Goal: Task Accomplishment & Management: Manage account settings

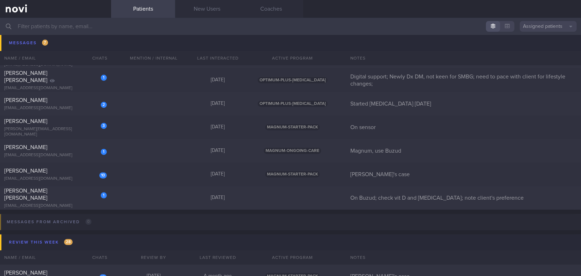
scroll to position [3009, 0]
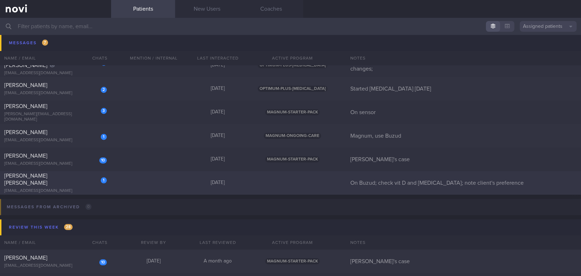
click at [65, 176] on div "[PERSON_NAME] [PERSON_NAME]" at bounding box center [54, 179] width 101 height 14
select select "7"
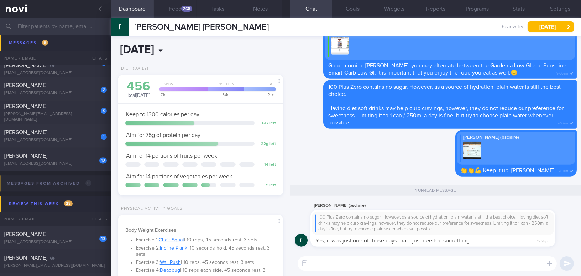
scroll to position [75, 150]
click at [186, 11] on div "268" at bounding box center [186, 9] width 11 height 6
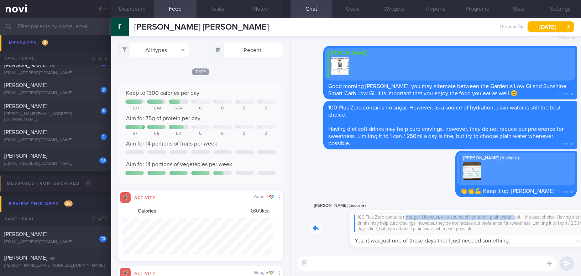
drag, startPoint x: 368, startPoint y: 212, endPoint x: 478, endPoint y: 214, distance: 110.7
click at [478, 214] on div "[PERSON_NAME] (bsclaire) 100 Plus Zero contains no sugar. However, as a source …" at bounding box center [443, 223] width 266 height 45
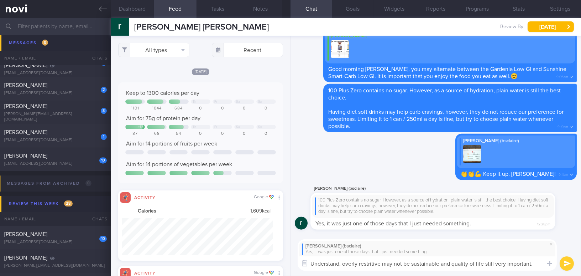
drag, startPoint x: 537, startPoint y: 262, endPoint x: 276, endPoint y: 262, distance: 261.3
click at [276, 262] on div "Dashboard Feed 268 Tasks Notes Chat Goals Widgets Reports Programs Stats Settin…" at bounding box center [346, 147] width 470 height 258
click at [339, 268] on textarea "Understand, overly restritive may not be sustainable and quality of life still …" at bounding box center [427, 263] width 259 height 14
drag, startPoint x: 537, startPoint y: 264, endPoint x: 247, endPoint y: 264, distance: 290.5
click at [247, 264] on div "Dashboard Feed 268 Tasks Notes Chat Goals Widgets Reports Programs Stats Settin…" at bounding box center [346, 147] width 470 height 258
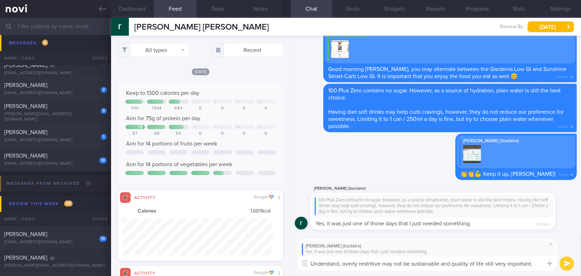
paste textarea "ood. Being overly restrictive may not be sustainable, and quality of life remai…"
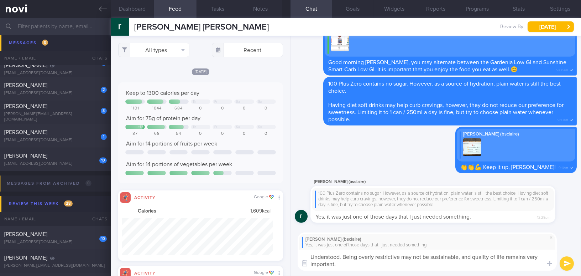
click at [461, 256] on textarea "Understood. Being overly restrictive may not be sustainable, and quality of lif…" at bounding box center [427, 259] width 259 height 21
drag, startPoint x: 525, startPoint y: 256, endPoint x: 537, endPoint y: 257, distance: 11.8
click at [537, 257] on textarea "Understood. Being overly restrictive may not be sustainable and quality of life…" at bounding box center [427, 259] width 259 height 21
click at [370, 261] on textarea "Understood. Being overly restrictive may not be sustainable and quality of life…" at bounding box center [427, 259] width 259 height 21
type textarea "Understood. Being overly restrictive may not be sustainable and quality of life…"
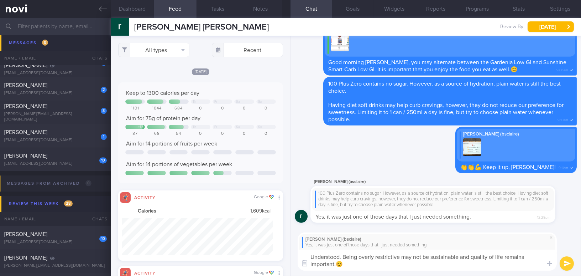
click at [562, 263] on button "submit" at bounding box center [567, 263] width 14 height 14
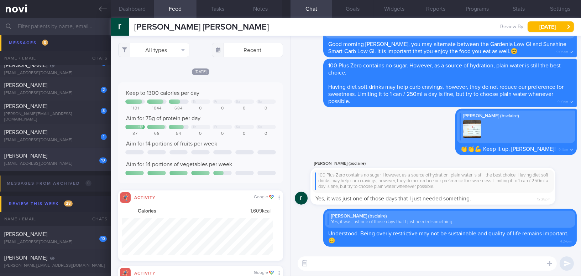
click at [41, 153] on span "[PERSON_NAME]" at bounding box center [25, 156] width 43 height 6
type input "[PERSON_NAME]'s case"
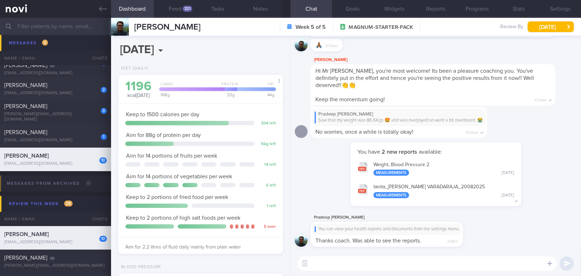
scroll to position [75, 150]
click at [482, 9] on button "Programs" at bounding box center [477, 9] width 42 height 18
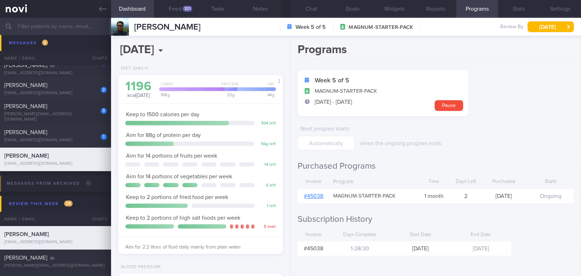
click at [318, 194] on link "# 45038" at bounding box center [314, 196] width 20 height 6
click at [101, 5] on icon at bounding box center [103, 9] width 8 height 8
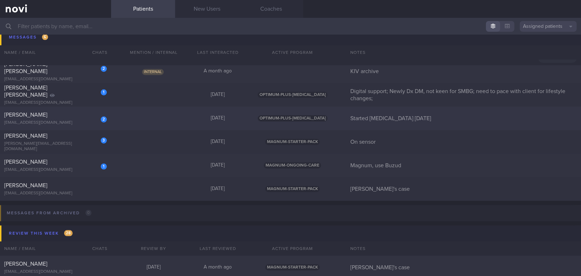
scroll to position [2944, 0]
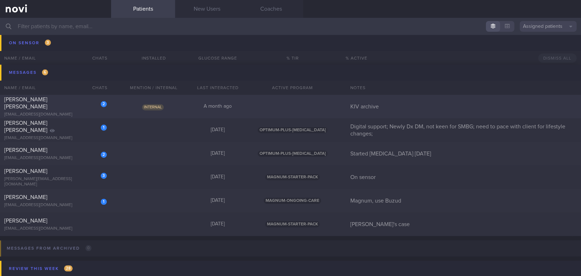
click at [72, 112] on div "[EMAIL_ADDRESS][DOMAIN_NAME]" at bounding box center [55, 114] width 103 height 5
select select "7"
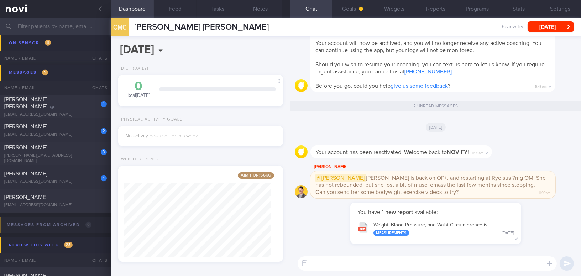
scroll to position [84, 147]
click at [344, 122] on div "[DATE]" at bounding box center [436, 127] width 282 height 20
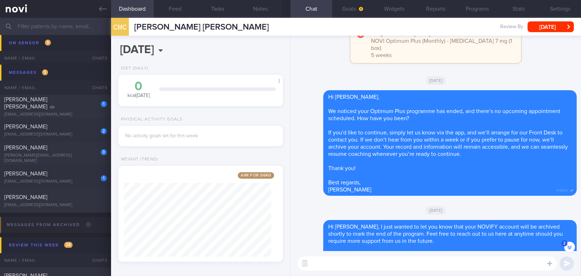
scroll to position [-194, 0]
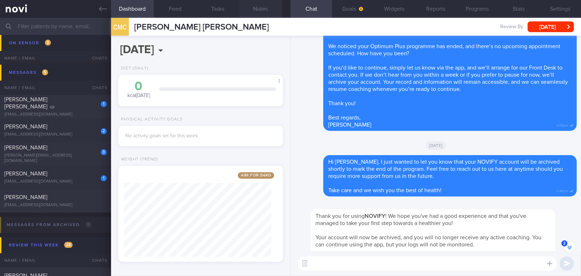
click at [267, 9] on button "Notes" at bounding box center [260, 9] width 43 height 18
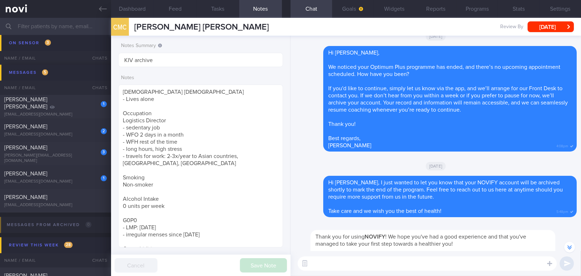
scroll to position [-173, 0]
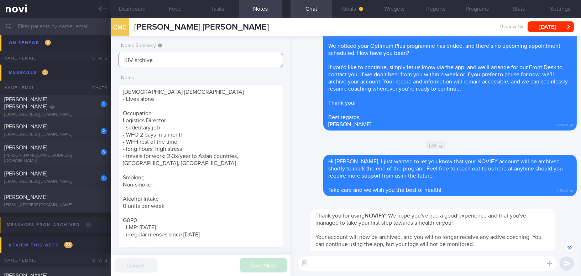
drag, startPoint x: 162, startPoint y: 58, endPoint x: 75, endPoint y: 58, distance: 86.5
click at [75, 58] on div "Patients New Users Coaches Assigned patients Assigned patients All active patie…" at bounding box center [290, 147] width 581 height 258
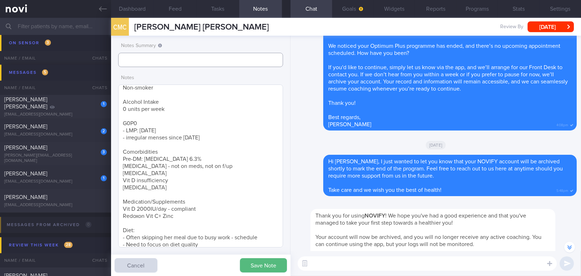
scroll to position [108, 0]
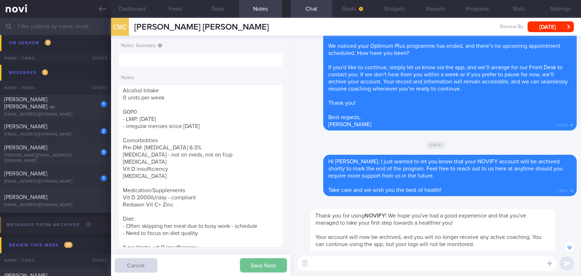
click at [255, 267] on button "Save Note" at bounding box center [263, 265] width 47 height 14
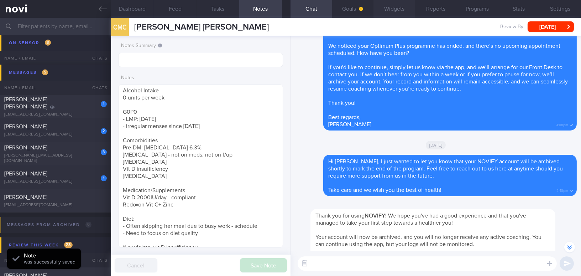
click at [390, 13] on button "Widgets" at bounding box center [394, 9] width 42 height 18
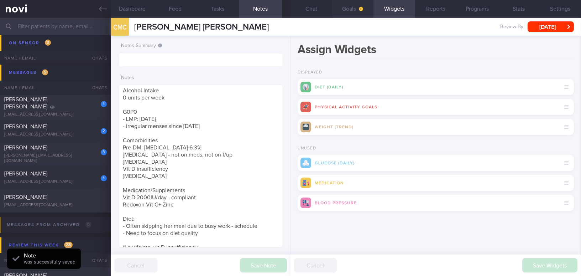
click at [353, 10] on button "Goals" at bounding box center [353, 9] width 42 height 18
select select "7"
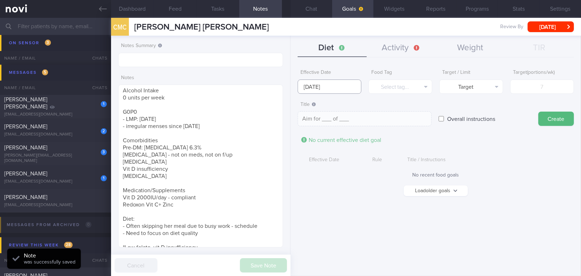
click at [319, 83] on input "[DATE]" at bounding box center [330, 86] width 64 height 14
click at [460, 191] on button "Load older goals" at bounding box center [436, 190] width 64 height 11
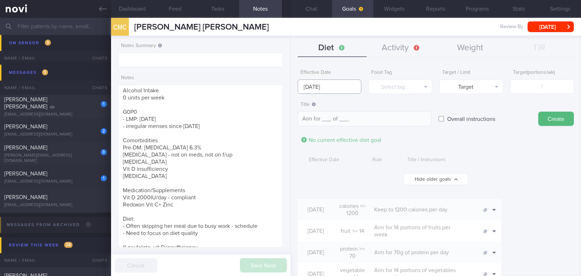
click at [340, 85] on input "[DATE]" at bounding box center [330, 86] width 64 height 14
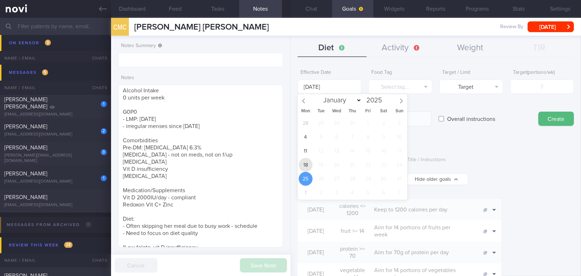
click at [304, 164] on span "18" at bounding box center [306, 165] width 14 height 14
type input "[DATE]"
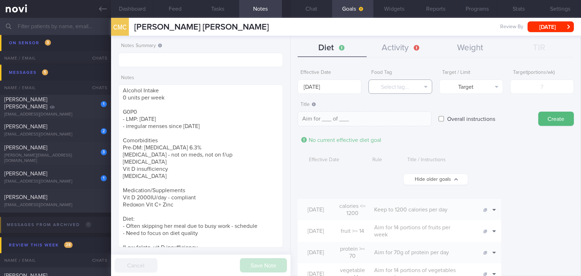
click at [409, 85] on button "Select tag..." at bounding box center [400, 86] width 64 height 14
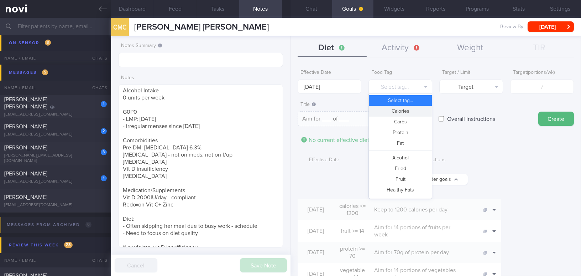
click at [404, 109] on button "Calories" at bounding box center [400, 111] width 63 height 11
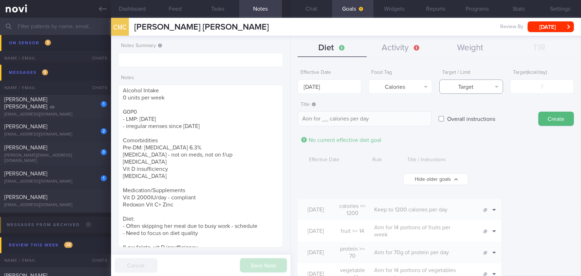
click at [465, 87] on button "Target" at bounding box center [471, 86] width 64 height 14
click at [466, 109] on button "Limit" at bounding box center [471, 111] width 63 height 11
type textarea "Keep to __ calories per day"
click at [520, 88] on input "number" at bounding box center [542, 86] width 64 height 14
type input "1"
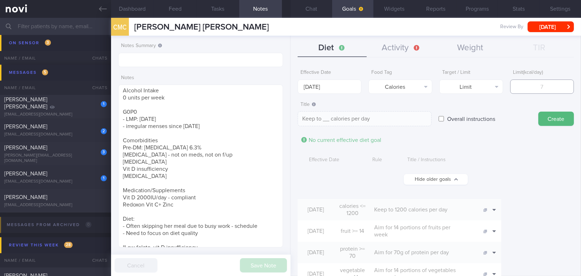
type textarea "Keep to 1 calories per day"
type input "12"
type textarea "Keep to 12 calories per day"
type input "120"
type textarea "Keep to 120 calories per day"
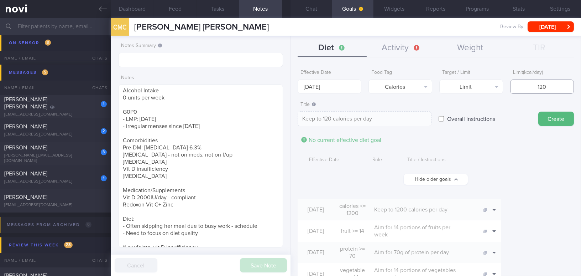
type input "1200"
type textarea "Keep to 1200 calories per day"
type input "1200"
click at [543, 120] on button "Create" at bounding box center [556, 118] width 36 height 14
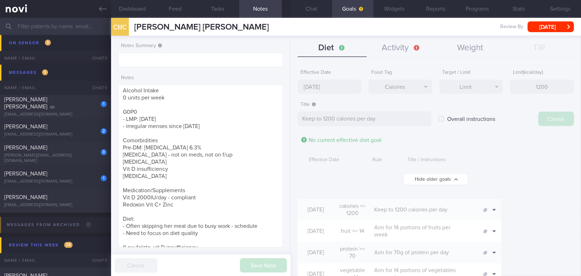
type input "[DATE]"
type textarea "Aim for ___ of ___"
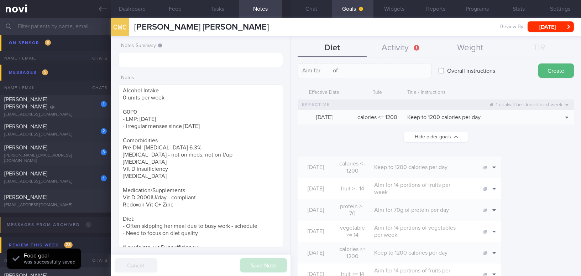
scroll to position [64, 0]
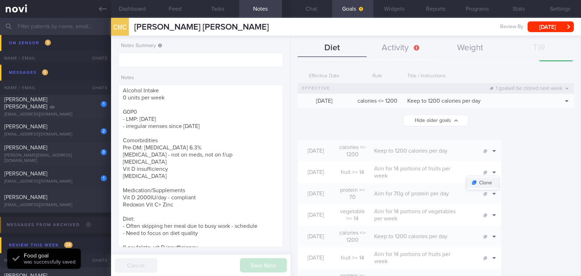
click at [499, 177] on button "Clone" at bounding box center [482, 182] width 33 height 11
type input "14"
type textarea "Aim for 14 portions of fruits per week"
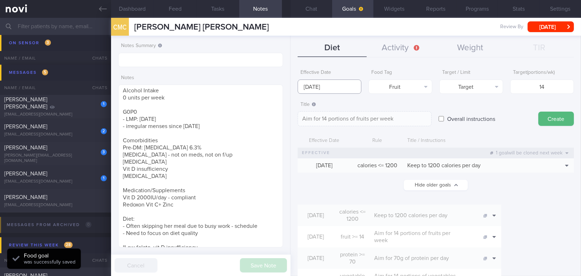
click at [328, 86] on input "[DATE]" at bounding box center [330, 86] width 64 height 14
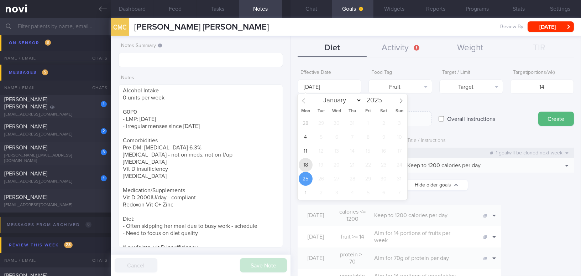
click at [308, 163] on span "18" at bounding box center [306, 165] width 14 height 14
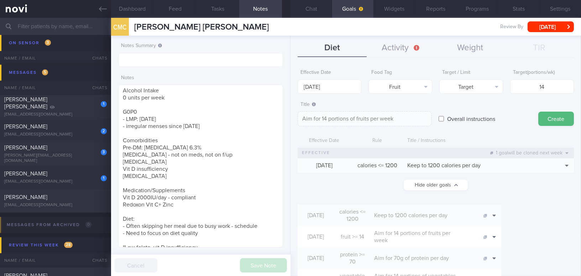
click at [392, 63] on div "Effective Date [DATE] Food Tag Fruit Select tag... Calories Carbs Protein Fat A…" at bounding box center [435, 168] width 290 height 215
click at [499, 243] on button "Clone" at bounding box center [482, 247] width 33 height 11
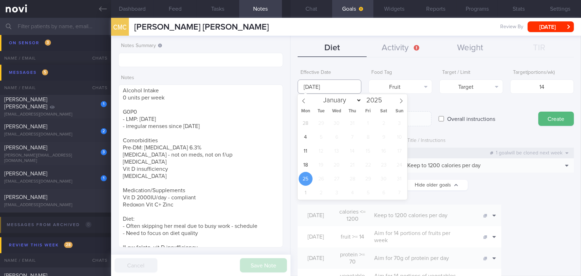
click at [336, 88] on input "[DATE]" at bounding box center [330, 86] width 64 height 14
click at [306, 164] on span "18" at bounding box center [306, 165] width 14 height 14
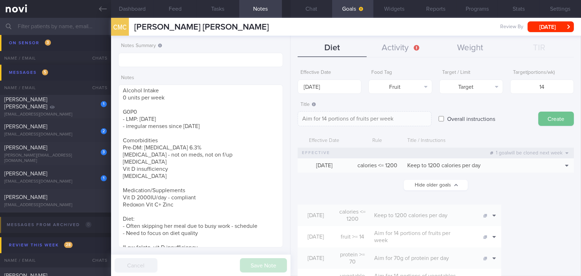
click at [549, 120] on button "Create" at bounding box center [556, 118] width 36 height 14
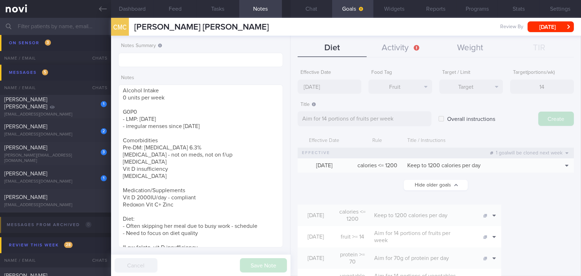
type input "[DATE]"
type textarea "Aim for ___ of ___"
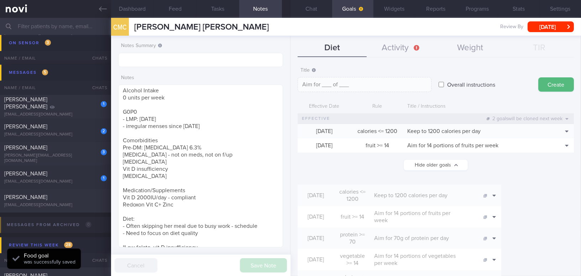
scroll to position [64, 0]
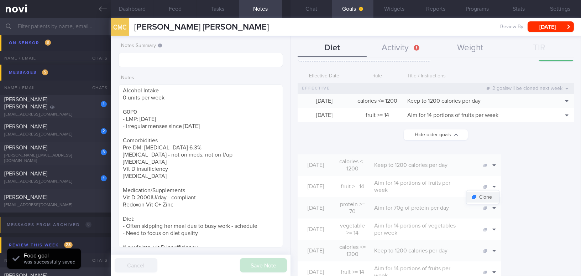
click at [499, 195] on button "Clone" at bounding box center [482, 197] width 33 height 11
type input "14"
type textarea "Aim for 14 portions of fruits per week"
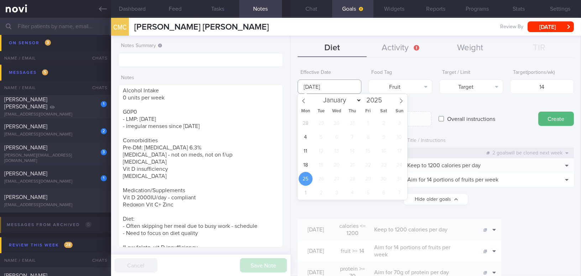
click at [346, 88] on input "[DATE]" at bounding box center [330, 86] width 64 height 14
click at [308, 163] on span "18" at bounding box center [306, 165] width 14 height 14
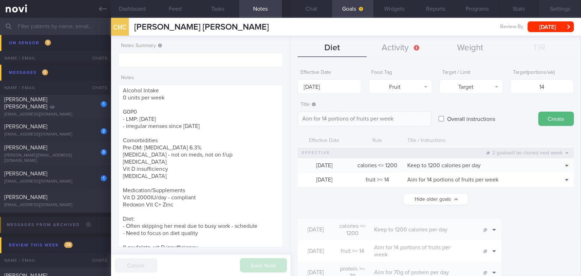
click at [555, 9] on button "Settings" at bounding box center [560, 9] width 42 height 18
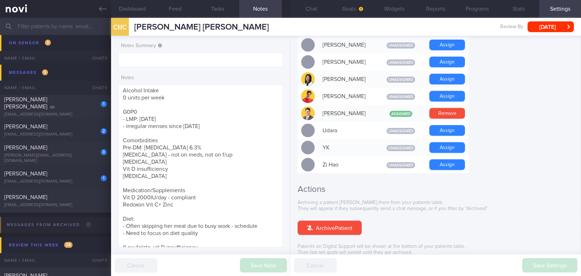
scroll to position [563, 0]
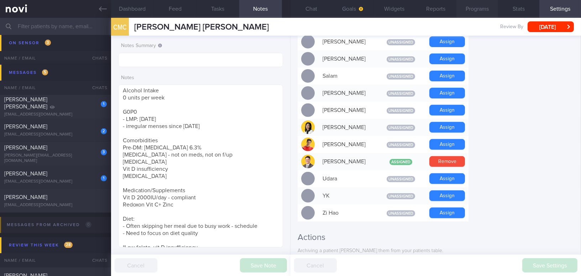
click at [488, 11] on button "Programs" at bounding box center [477, 9] width 42 height 18
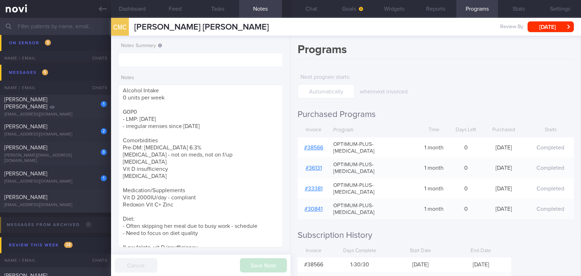
click at [316, 145] on link "# 38566" at bounding box center [313, 148] width 19 height 6
click at [315, 6] on button "Chat" at bounding box center [311, 9] width 42 height 18
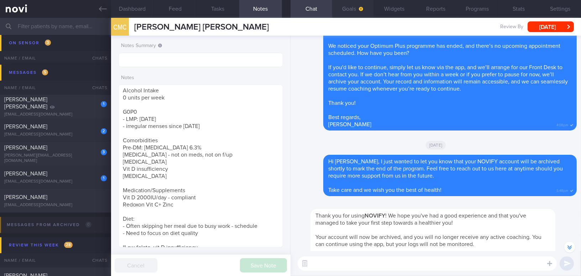
click at [353, 9] on button "Goals" at bounding box center [353, 9] width 42 height 18
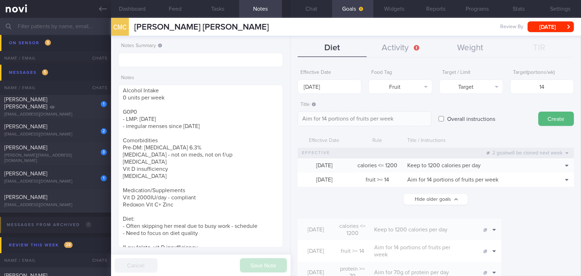
scroll to position [64, 0]
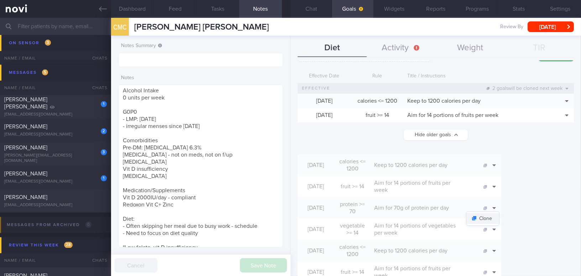
click at [499, 213] on button "Clone" at bounding box center [482, 218] width 33 height 11
type input "[DATE]"
type input "70"
type textarea "Aim for 70g of protein per day"
click at [499, 213] on button "Clone" at bounding box center [482, 218] width 33 height 11
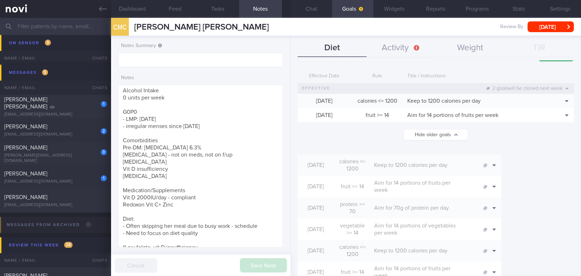
scroll to position [0, 0]
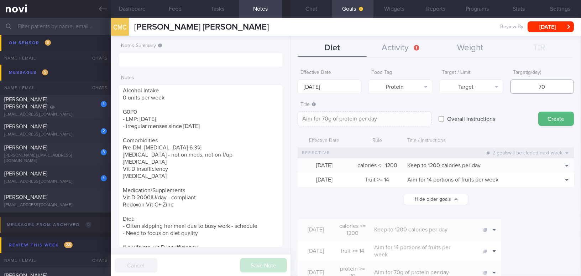
drag, startPoint x: 550, startPoint y: 85, endPoint x: 503, endPoint y: 79, distance: 47.1
click at [503, 79] on div "Effective Date [DATE] Food Tag Protein Select tag... Calories Carbs Protein Fat…" at bounding box center [436, 80] width 276 height 28
type input "8"
type textarea "Aim for 8g of protein per day"
type input "80"
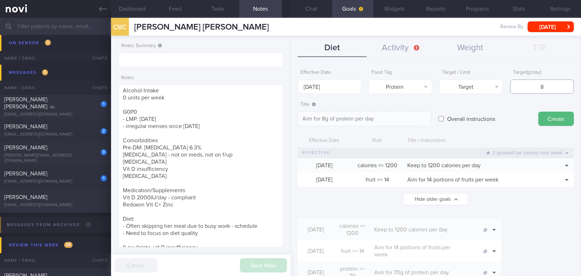
type textarea "Aim for 80g of protein per day"
type input "80"
click at [343, 90] on body "You are offline! Some functionality will be unavailable Patients New Users Coac…" at bounding box center [290, 138] width 581 height 276
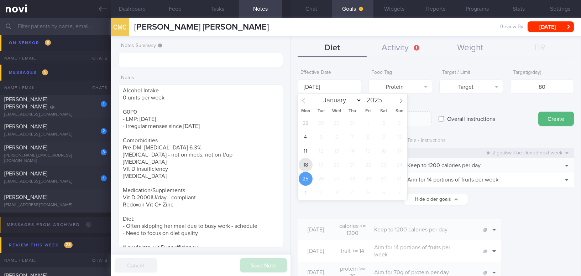
click at [305, 164] on span "18" at bounding box center [306, 165] width 14 height 14
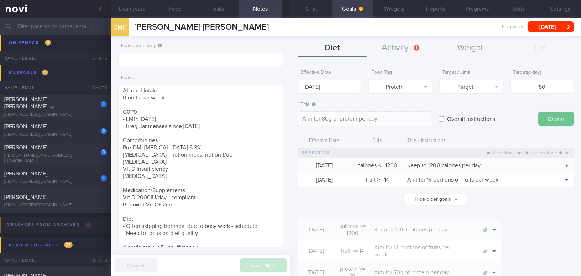
click at [549, 117] on button "Create" at bounding box center [556, 118] width 36 height 14
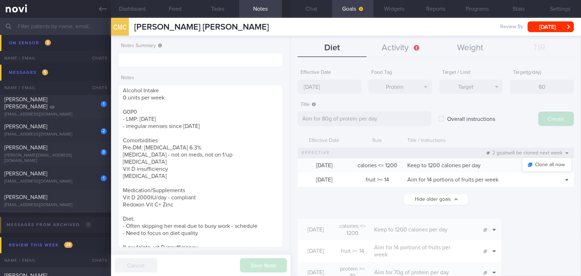
type input "[DATE]"
type textarea "Aim for ___ of ___"
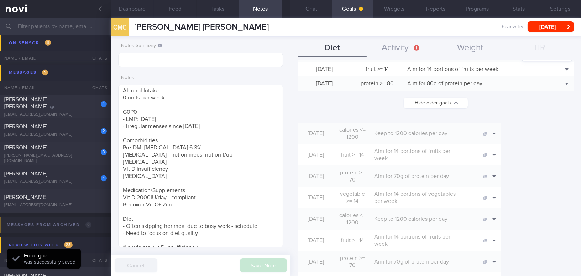
scroll to position [129, 0]
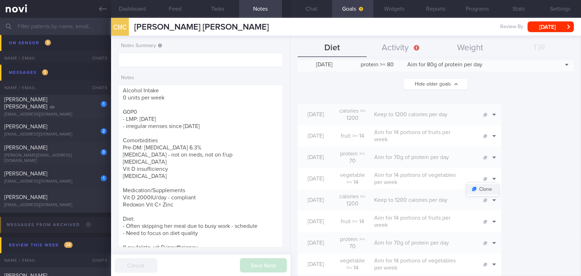
click at [499, 184] on button "Clone" at bounding box center [482, 189] width 33 height 11
type input "14"
type textarea "Aim for 14 portions of vegetables per week"
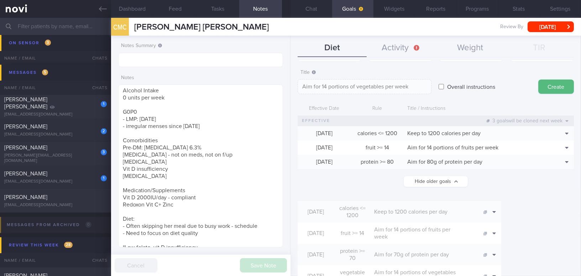
scroll to position [0, 0]
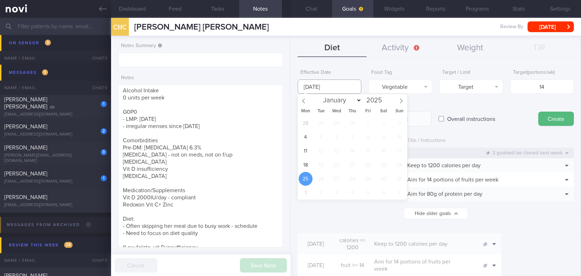
click at [328, 87] on input "[DATE]" at bounding box center [330, 86] width 64 height 14
click at [309, 163] on span "18" at bounding box center [306, 165] width 14 height 14
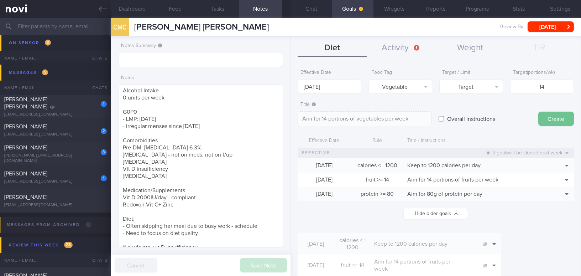
click at [543, 121] on button "Create" at bounding box center [556, 118] width 36 height 14
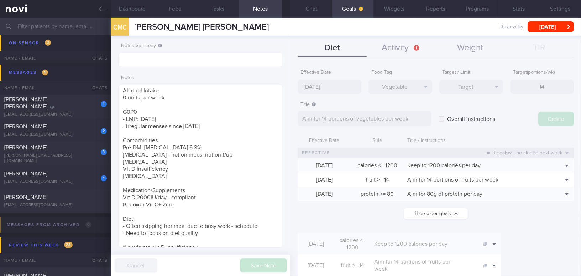
type input "[DATE]"
type textarea "Aim for ___ of ___"
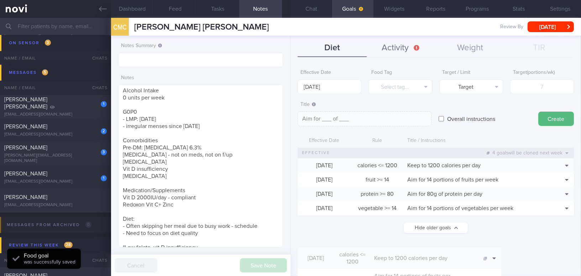
click at [396, 45] on button "Activity" at bounding box center [401, 48] width 69 height 18
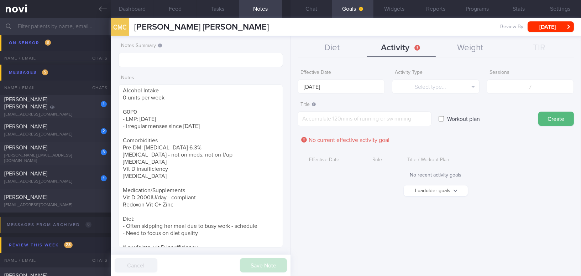
click at [428, 189] on button "Load older goals" at bounding box center [436, 190] width 64 height 11
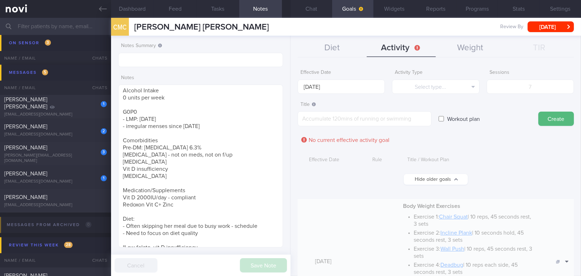
scroll to position [97, 0]
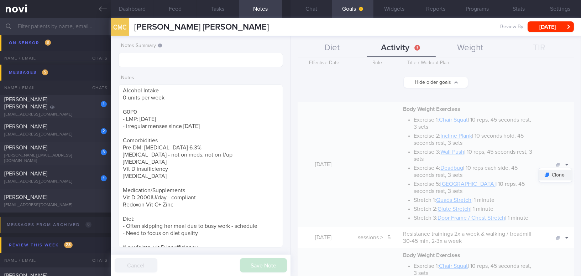
click at [557, 172] on button "Clone" at bounding box center [555, 174] width 33 height 11
type textarea "*Body Weight Exercises* - Exercise 1: [Chair Squat]([URL][DOMAIN_NAME]) | 10 re…"
checkbox input "true"
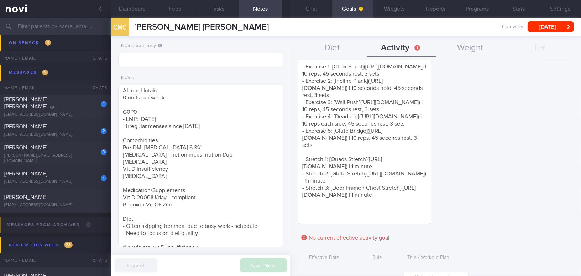
scroll to position [0, 0]
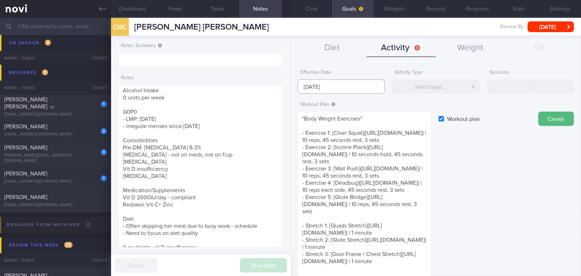
click at [338, 87] on input "[DATE]" at bounding box center [341, 86] width 87 height 14
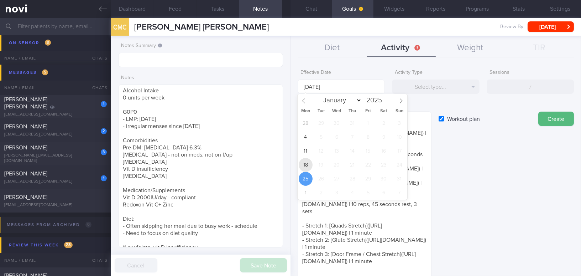
click at [308, 164] on span "18" at bounding box center [306, 165] width 14 height 14
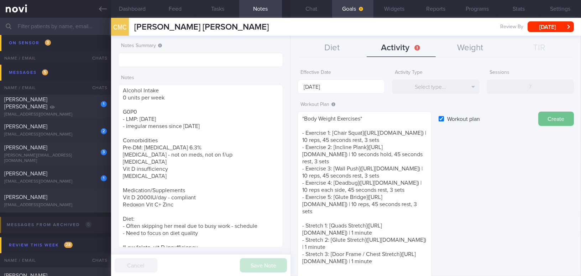
click at [544, 117] on button "Create" at bounding box center [556, 118] width 36 height 14
type input "[DATE]"
checkbox input "false"
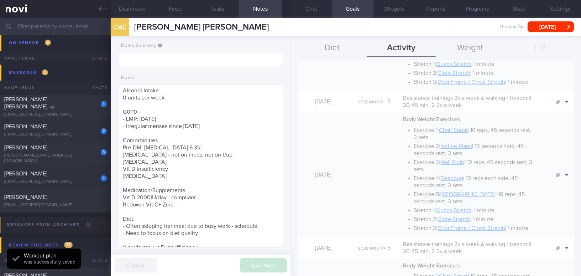
scroll to position [356, 0]
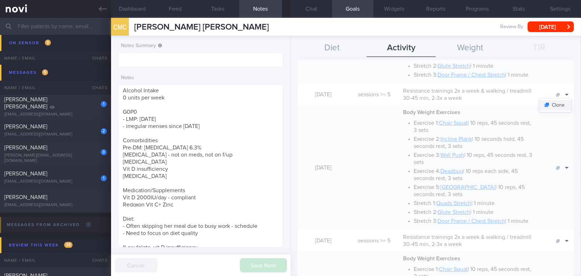
click at [555, 106] on button "Clone" at bounding box center [555, 105] width 33 height 11
type input "5"
type textarea "Resistance trainings 2x a week & walking / treadmill 30-45 min, 2-3x a week"
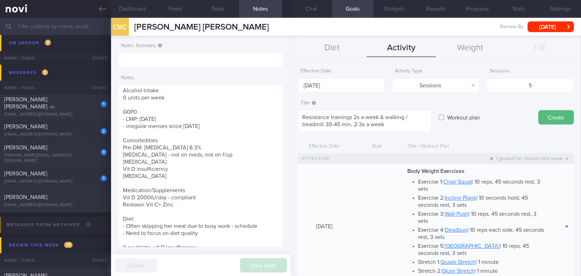
scroll to position [0, 0]
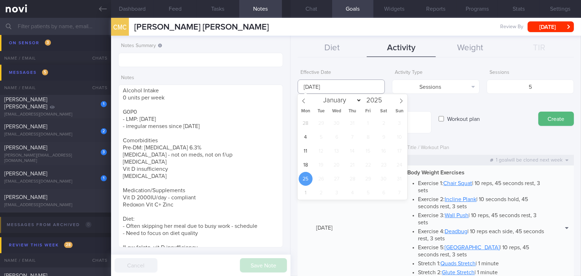
click at [336, 87] on input "[DATE]" at bounding box center [341, 86] width 87 height 14
click at [304, 162] on span "18" at bounding box center [306, 165] width 14 height 14
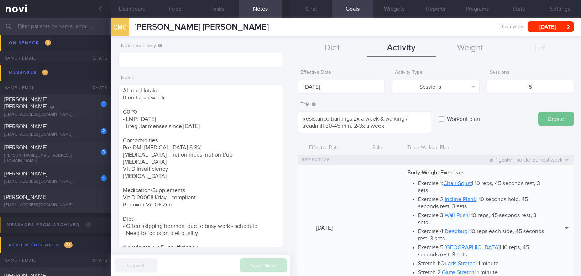
click at [545, 120] on button "Create" at bounding box center [556, 118] width 36 height 14
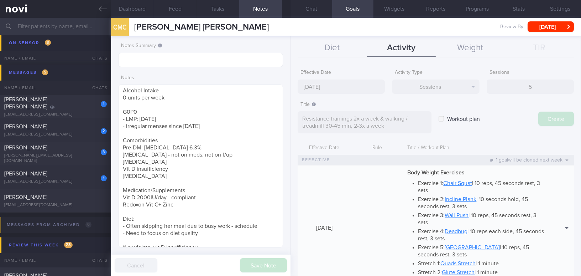
type input "[DATE]"
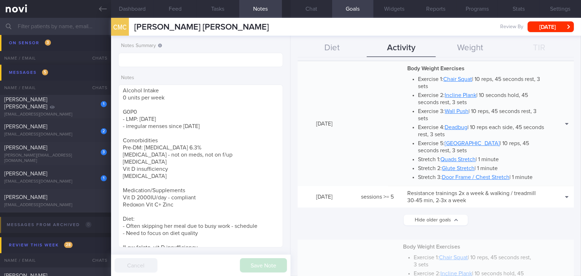
scroll to position [32, 0]
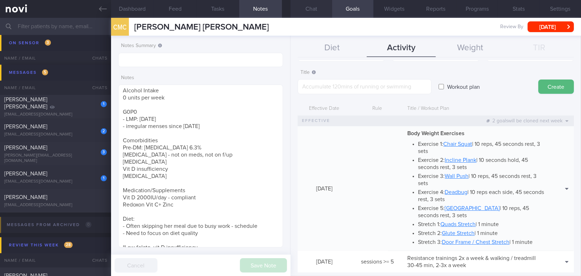
click at [314, 8] on button "Chat" at bounding box center [311, 9] width 42 height 18
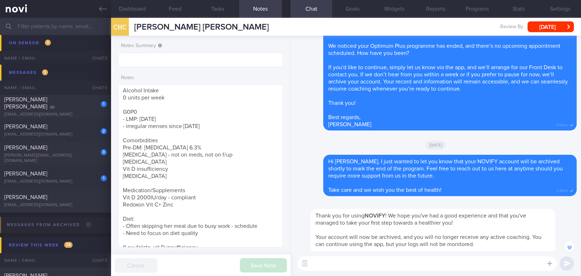
click at [365, 259] on textarea at bounding box center [427, 263] width 259 height 14
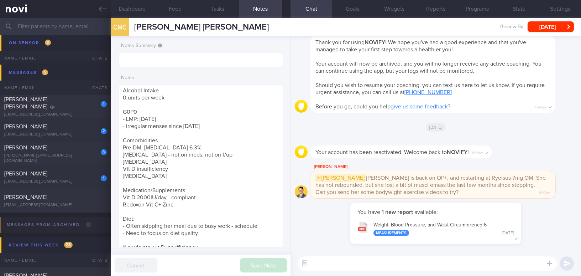
click at [356, 261] on textarea at bounding box center [427, 263] width 259 height 14
type textarea "M"
click at [136, 8] on button "Dashboard" at bounding box center [132, 9] width 43 height 18
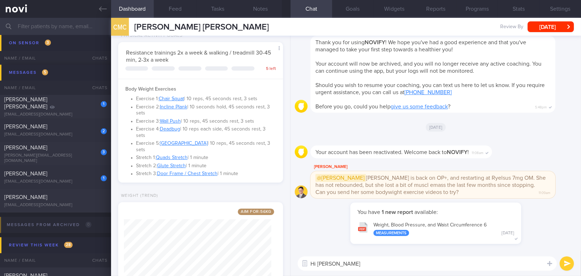
scroll to position [194, 0]
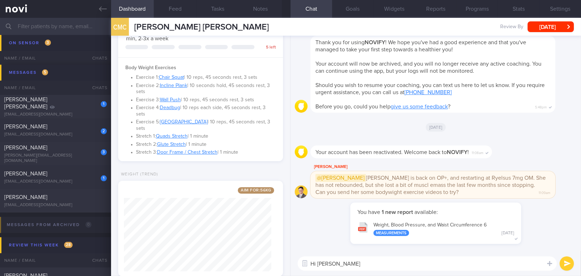
click at [352, 262] on textarea "Hi [PERSON_NAME]" at bounding box center [427, 263] width 259 height 14
paste textarea "I understand from Dr. T that you’ve restarted OP+ and experienced some muscle l…"
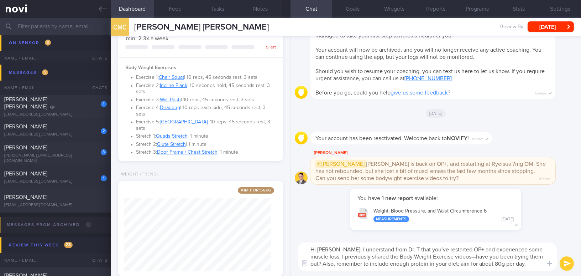
scroll to position [0, 0]
click at [392, 248] on textarea "Hi [PERSON_NAME], I understand from Dr. T that you’ve restarted OP+ and experie…" at bounding box center [427, 256] width 259 height 28
click at [339, 256] on textarea "Hi [PERSON_NAME], I understand from [PERSON_NAME] that you have restarted OP+ a…" at bounding box center [427, 256] width 259 height 28
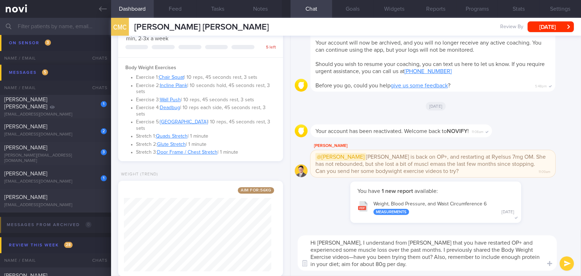
click at [529, 250] on textarea "Hi [PERSON_NAME], I understand from [PERSON_NAME] that you have restarted OP+ a…" at bounding box center [427, 252] width 259 height 35
click at [514, 256] on textarea "Hi [PERSON_NAME], I understand from [PERSON_NAME] that you have restarted OP+ a…" at bounding box center [427, 252] width 259 height 35
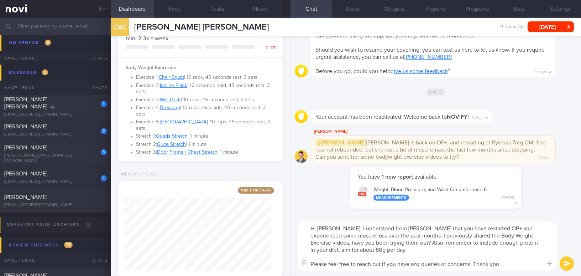
type textarea "Hi [PERSON_NAME], I understand from [PERSON_NAME] that you have restarted OP+ a…"
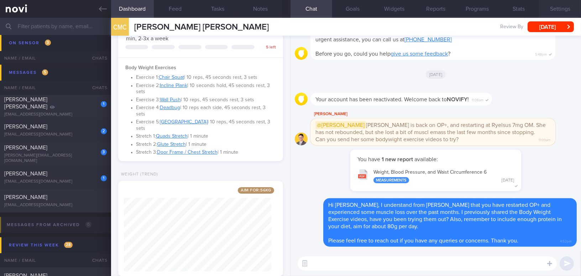
click at [567, 8] on button "Settings" at bounding box center [560, 9] width 42 height 18
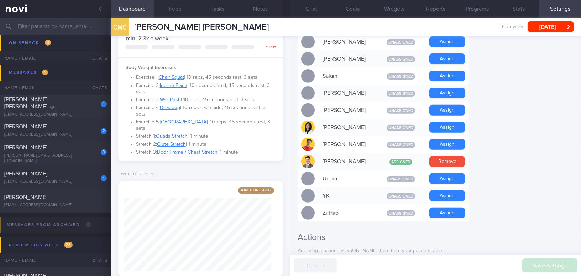
scroll to position [661, 0]
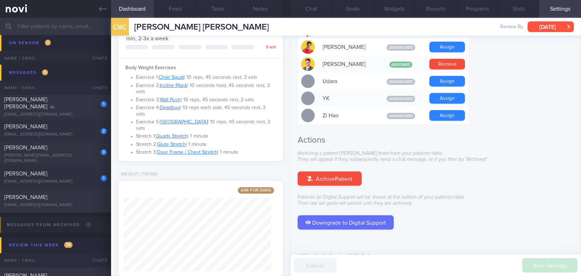
click at [537, 30] on button "[DATE]" at bounding box center [551, 26] width 46 height 11
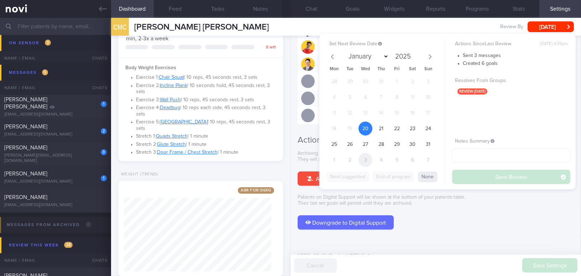
click at [363, 158] on span "3" at bounding box center [365, 160] width 14 height 14
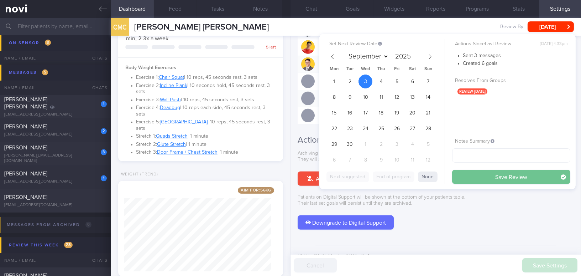
click at [476, 178] on button "Save Review" at bounding box center [511, 176] width 118 height 14
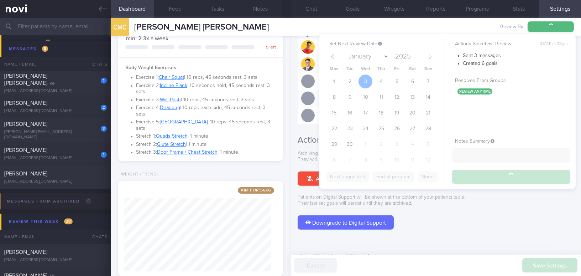
scroll to position [2921, 0]
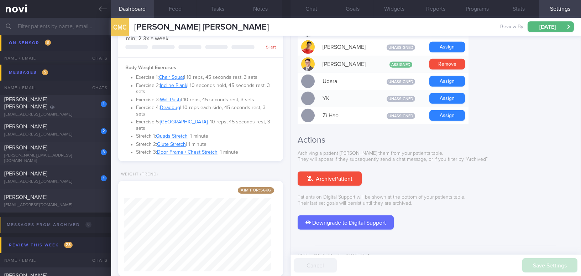
click at [555, 30] on button "[DATE]" at bounding box center [551, 26] width 46 height 11
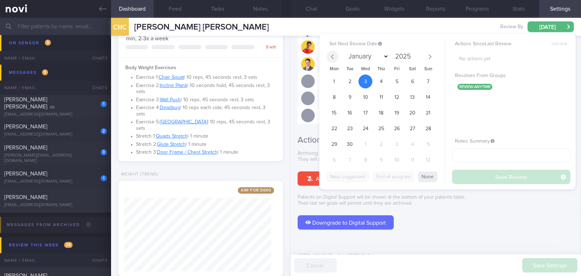
click at [335, 56] on icon at bounding box center [332, 56] width 5 height 5
select select "7"
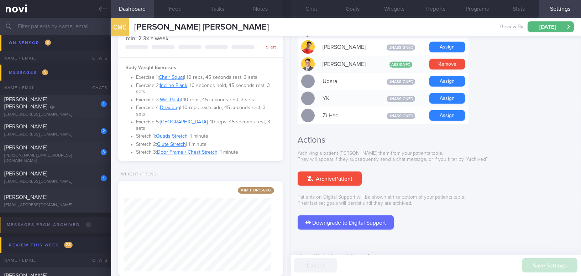
click at [479, 215] on div "Downgrade to Digital Support" at bounding box center [436, 222] width 276 height 14
click at [105, 9] on icon at bounding box center [103, 8] width 8 height 5
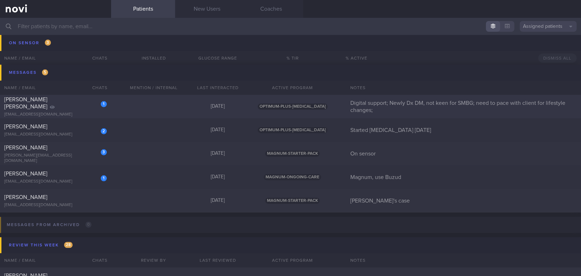
click at [70, 106] on div "1 Ho Koon [PERSON_NAME] [EMAIL_ADDRESS][DOMAIN_NAME]" at bounding box center [55, 106] width 111 height 21
select select "8"
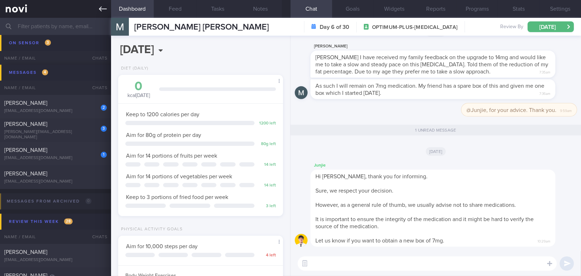
click at [98, 6] on link at bounding box center [55, 9] width 111 height 18
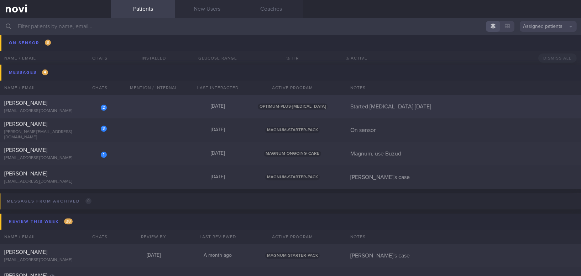
click at [54, 103] on div "[PERSON_NAME]" at bounding box center [54, 102] width 101 height 7
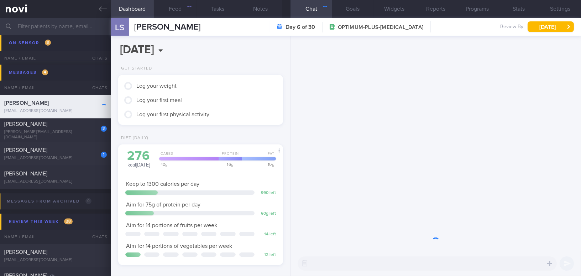
scroll to position [84, 147]
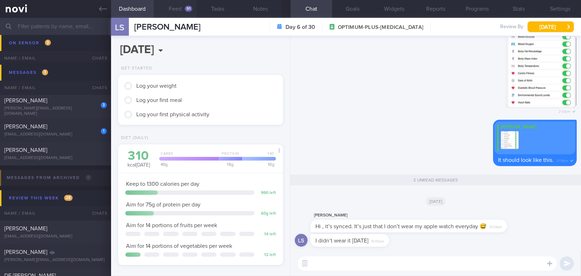
click at [182, 9] on button "Feed 91" at bounding box center [175, 9] width 43 height 18
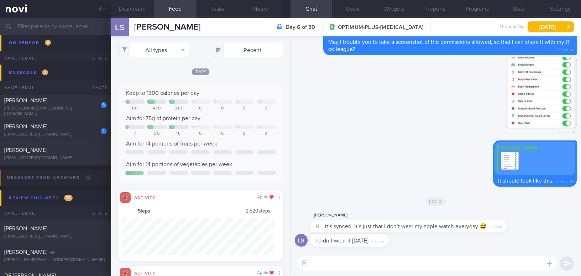
scroll to position [37, 151]
click at [145, 53] on button "All types" at bounding box center [153, 50] width 71 height 14
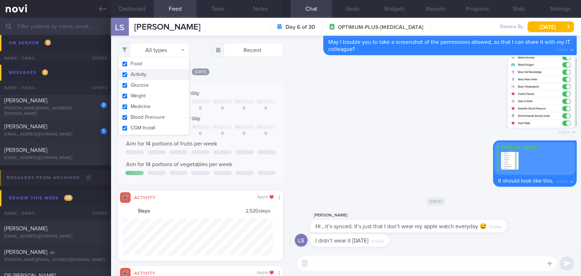
click at [122, 75] on button "Activity" at bounding box center [154, 74] width 70 height 11
checkbox input "false"
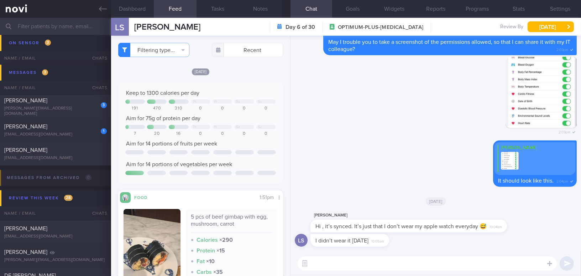
click at [257, 87] on div "Keep to 1300 calories per day Th Fr Sa Su 191 470 310 0 0 0 0 Aim for 75g of pr…" at bounding box center [200, 132] width 165 height 101
